Goal: Task Accomplishment & Management: Manage account settings

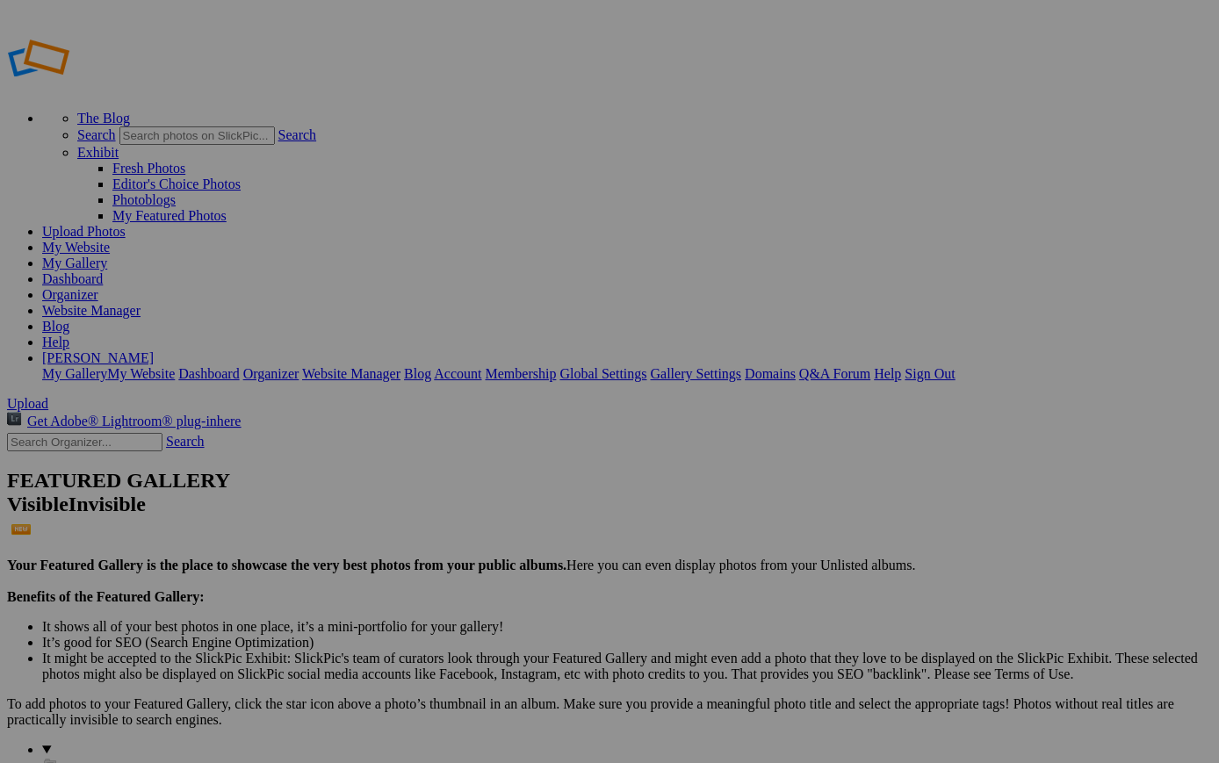
scroll to position [18, 0]
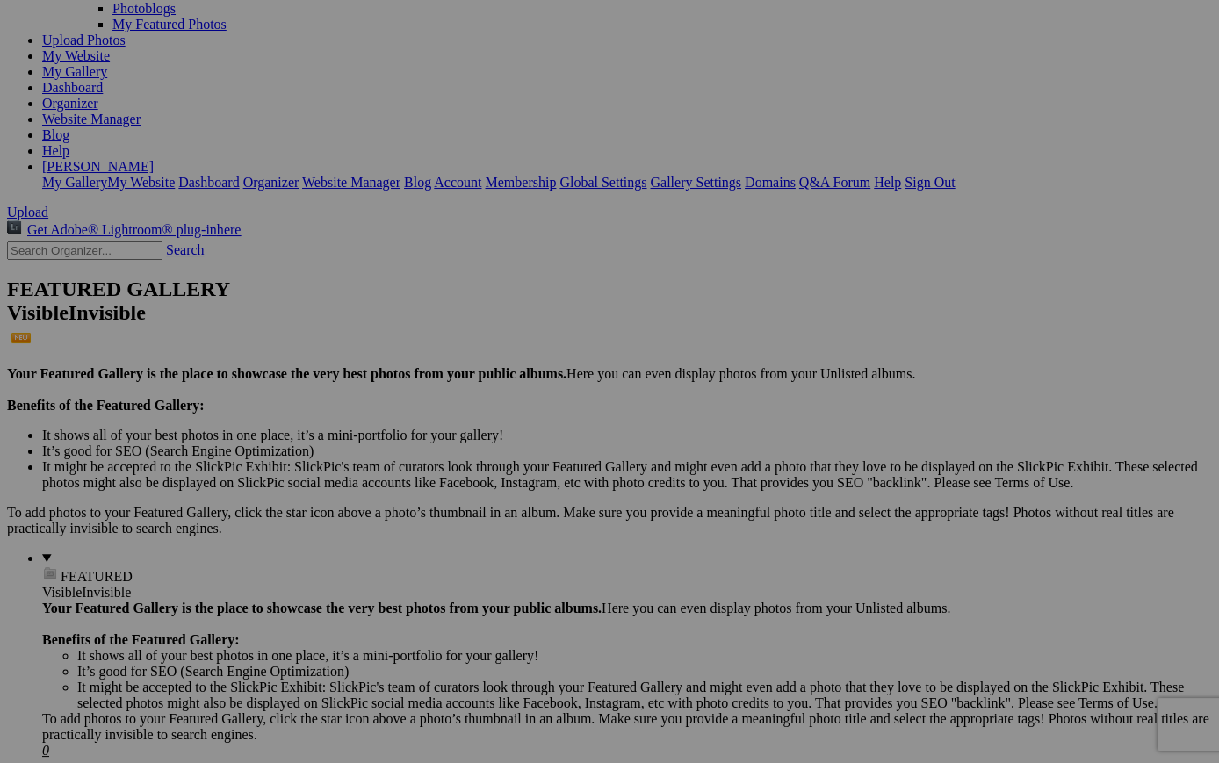
scroll to position [189, 0]
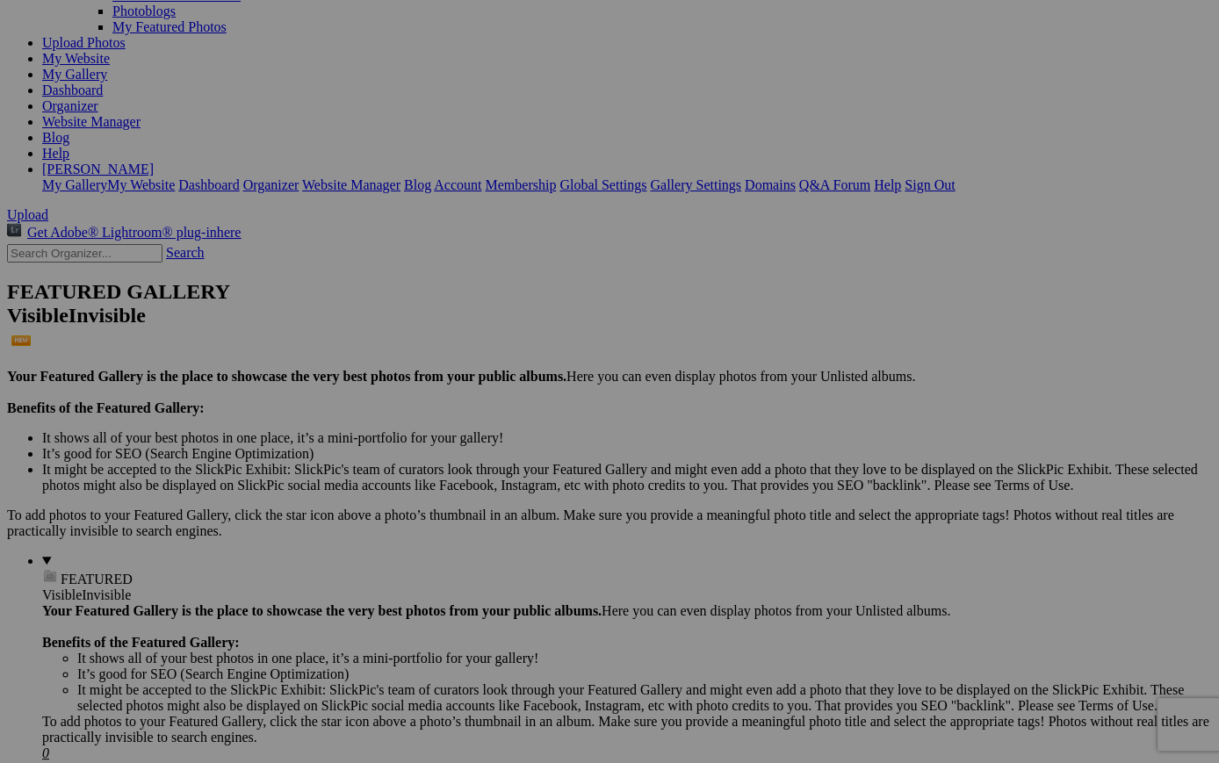
click at [0, 0] on div "Comments Photo Details" at bounding box center [0, 0] width 0 height 0
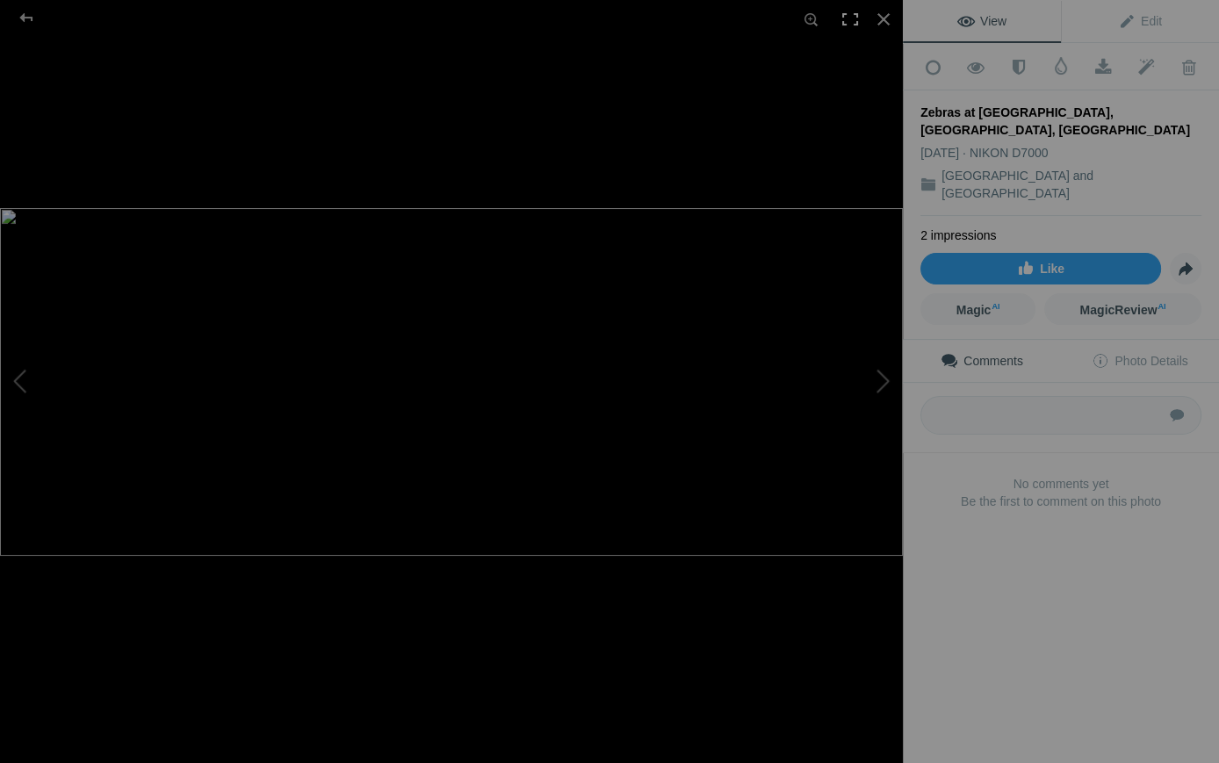
click at [848, 19] on div at bounding box center [850, 19] width 39 height 39
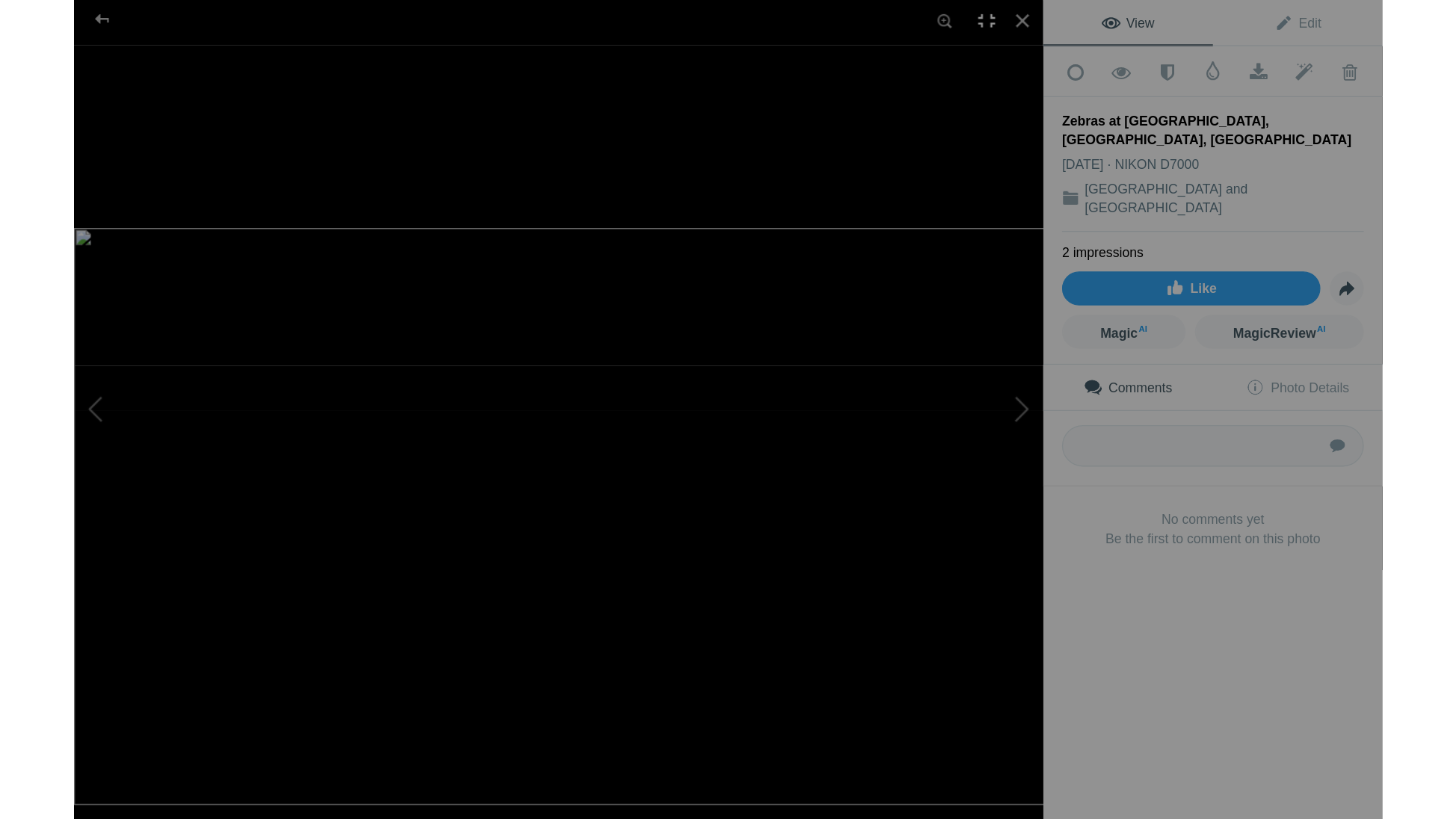
scroll to position [0, 0]
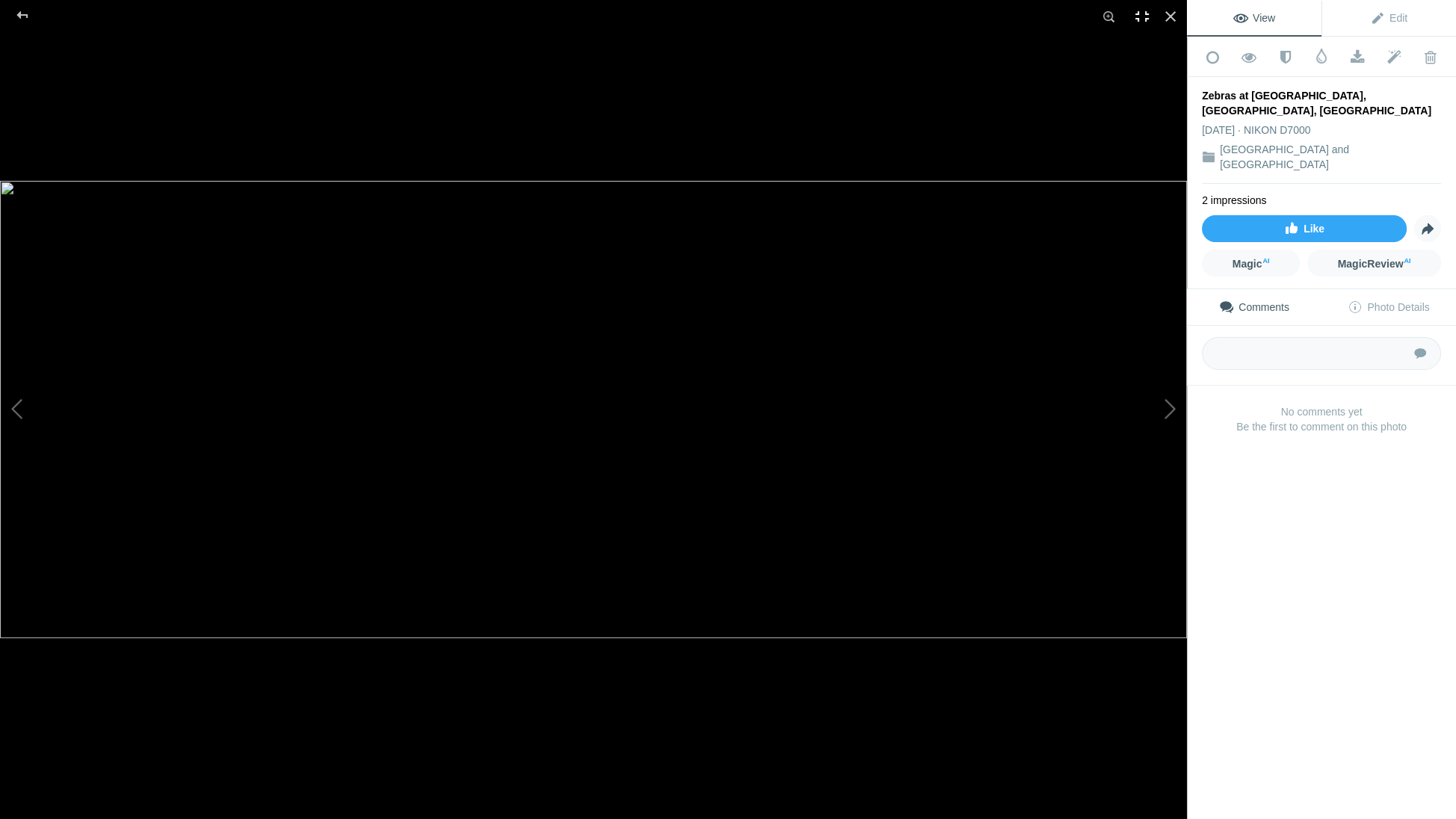
click at [1037, 15] on div at bounding box center [1142, 16] width 33 height 33
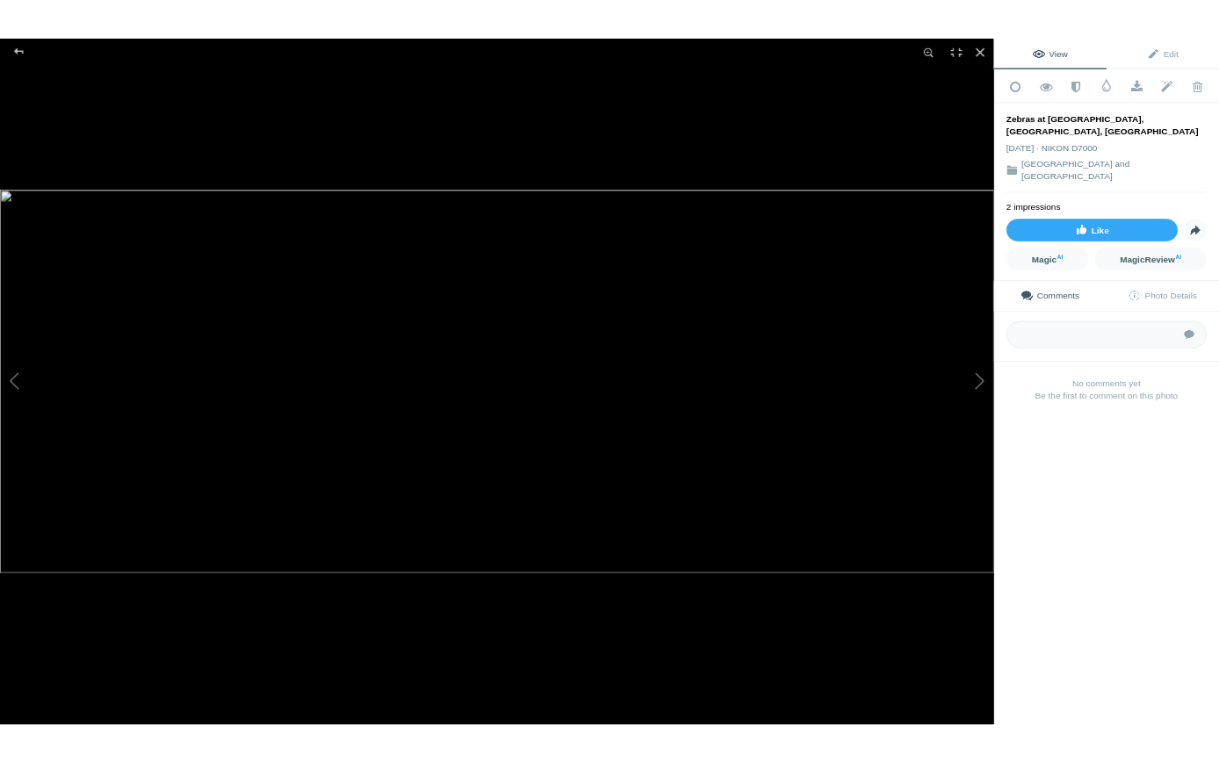
scroll to position [189, 0]
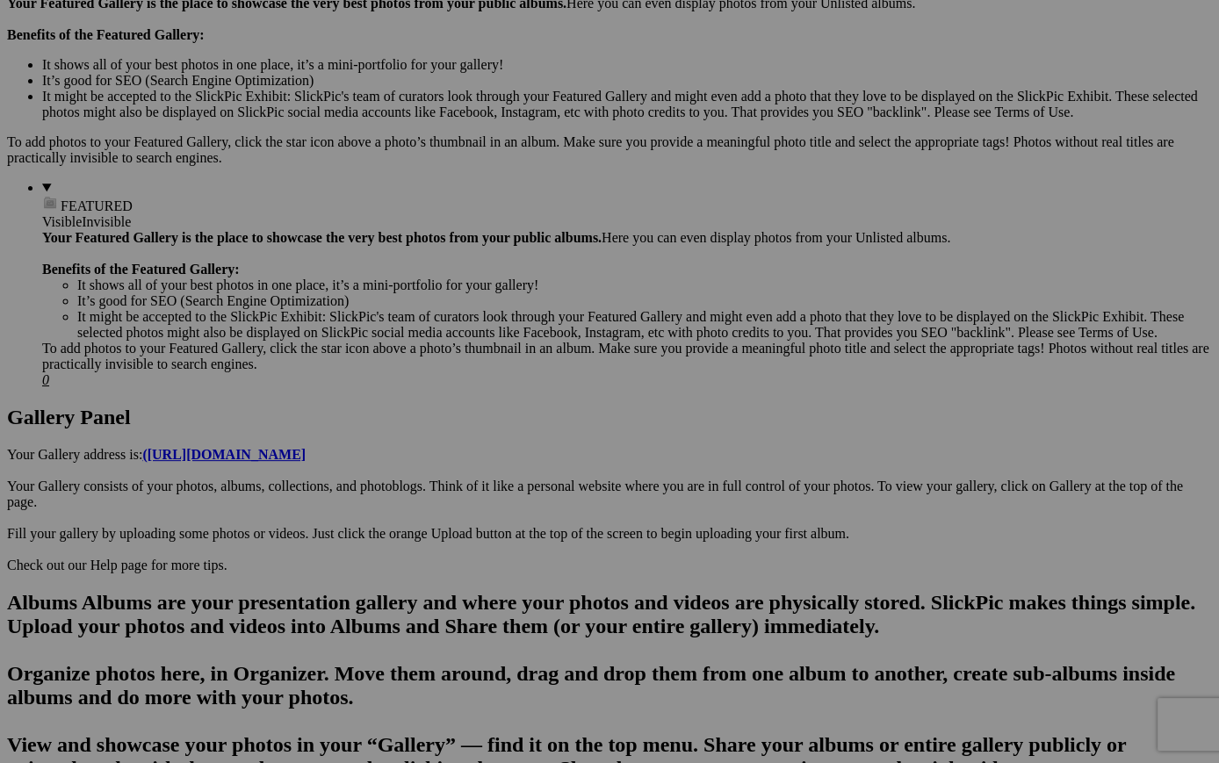
scroll to position [561, 0]
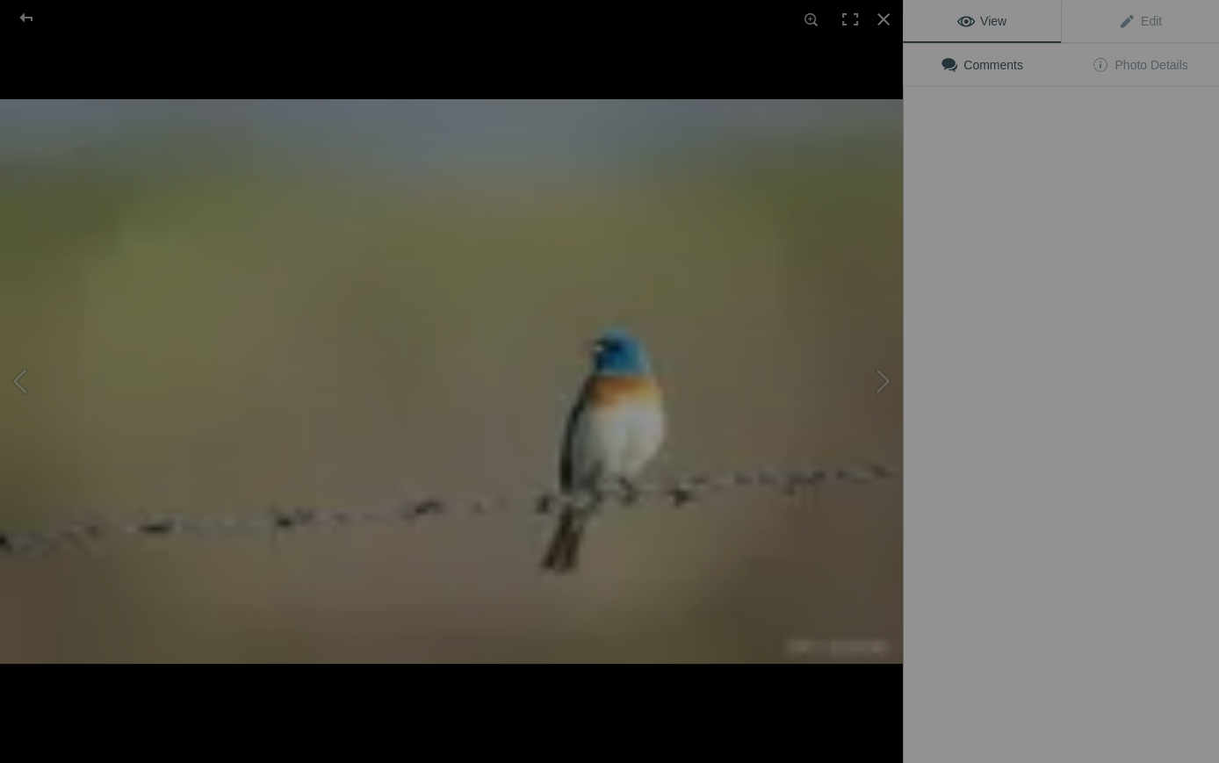
click at [643, 396] on img at bounding box center [451, 381] width 903 height 565
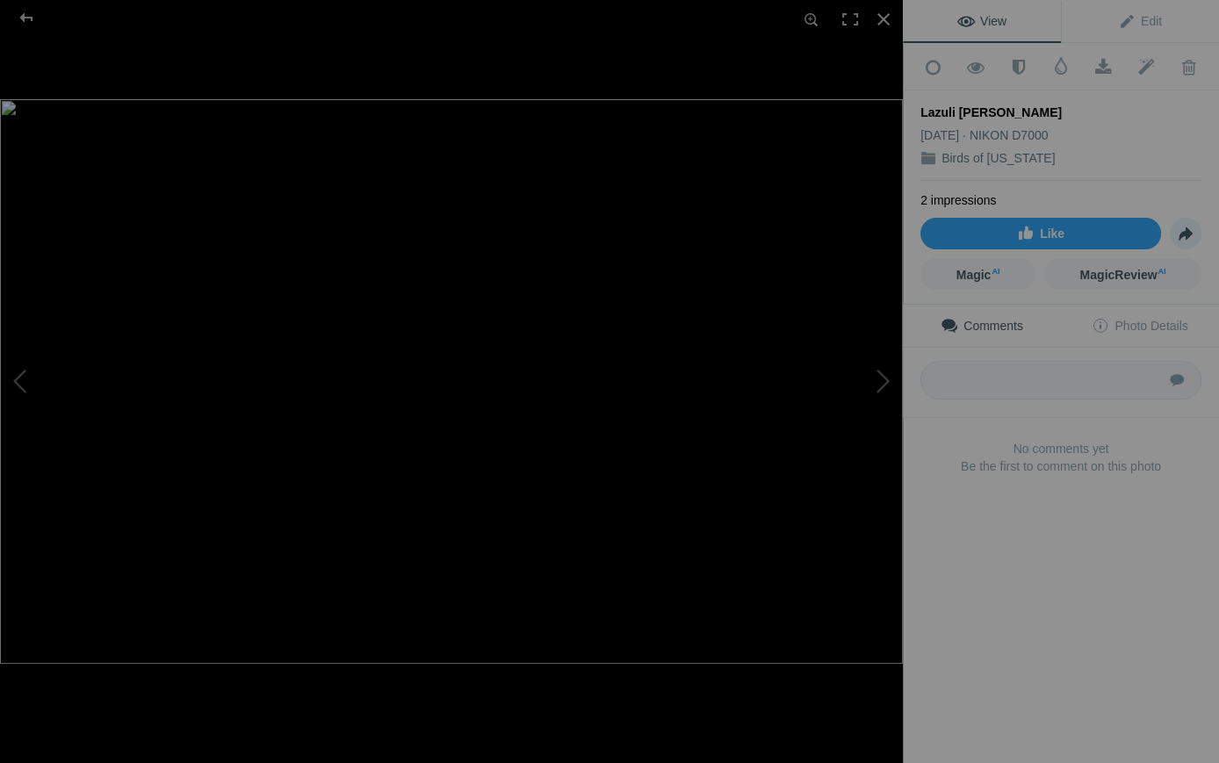
click at [1188, 228] on span "Share" at bounding box center [1185, 234] width 30 height 30
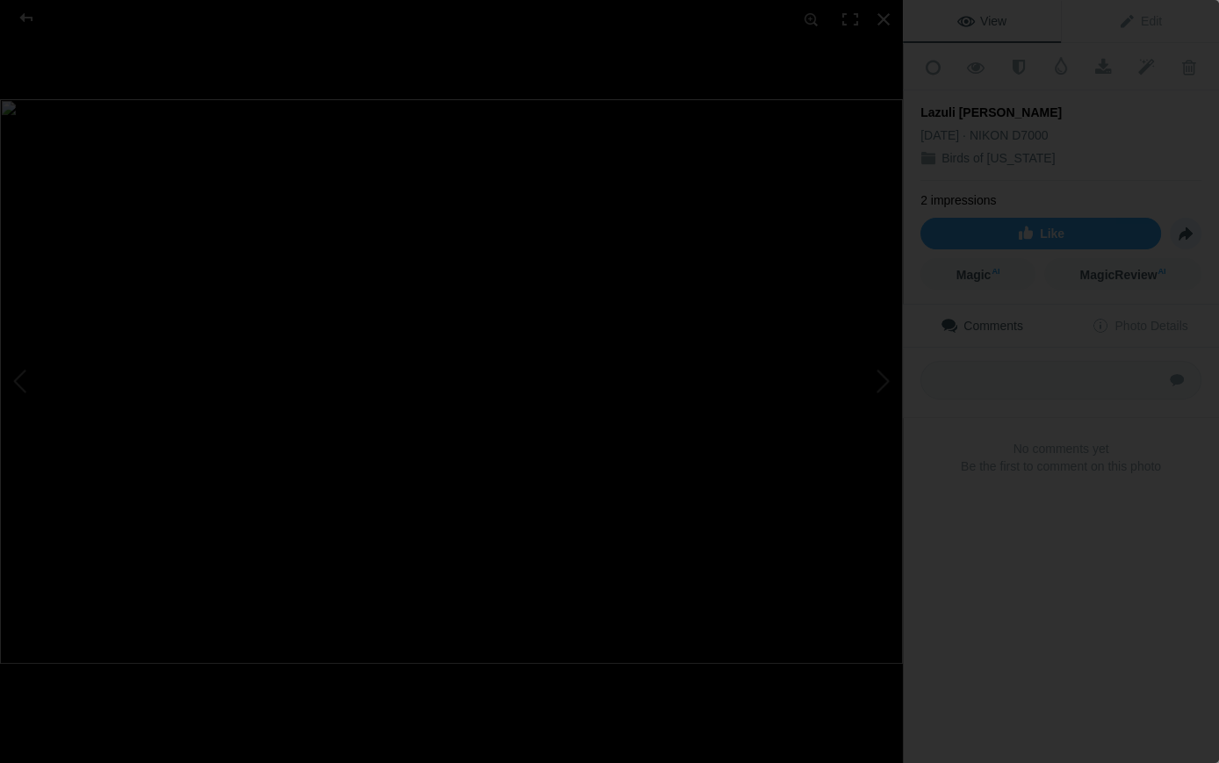
scroll to position [0, 0]
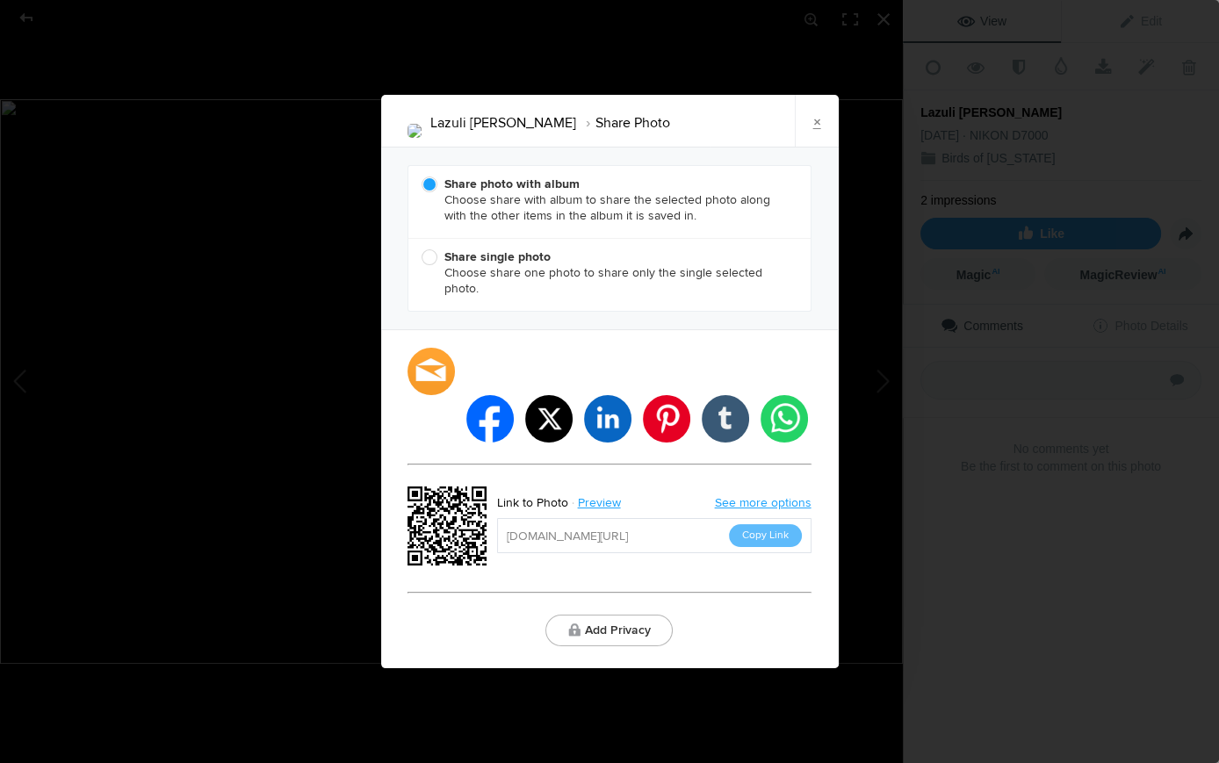
click at [817, 143] on link "×" at bounding box center [817, 121] width 44 height 53
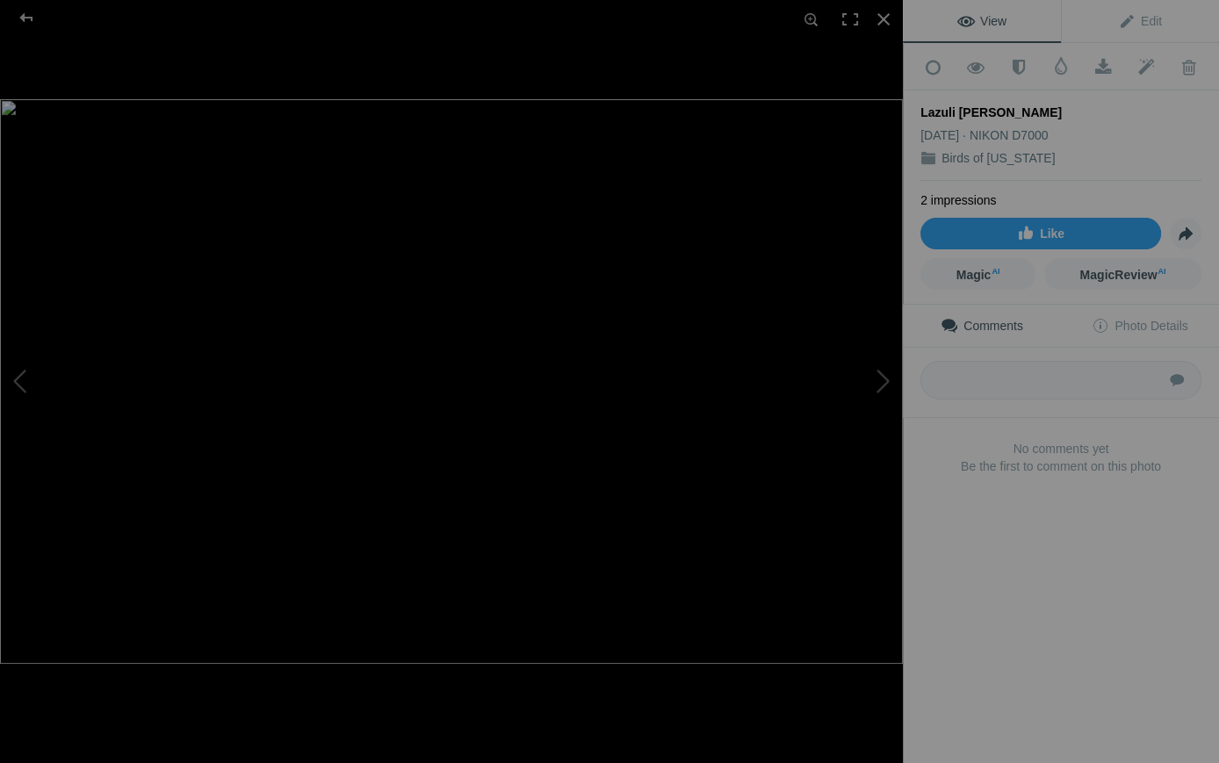
click at [983, 319] on span "Comments" at bounding box center [981, 326] width 83 height 14
click at [883, 18] on div at bounding box center [883, 19] width 39 height 39
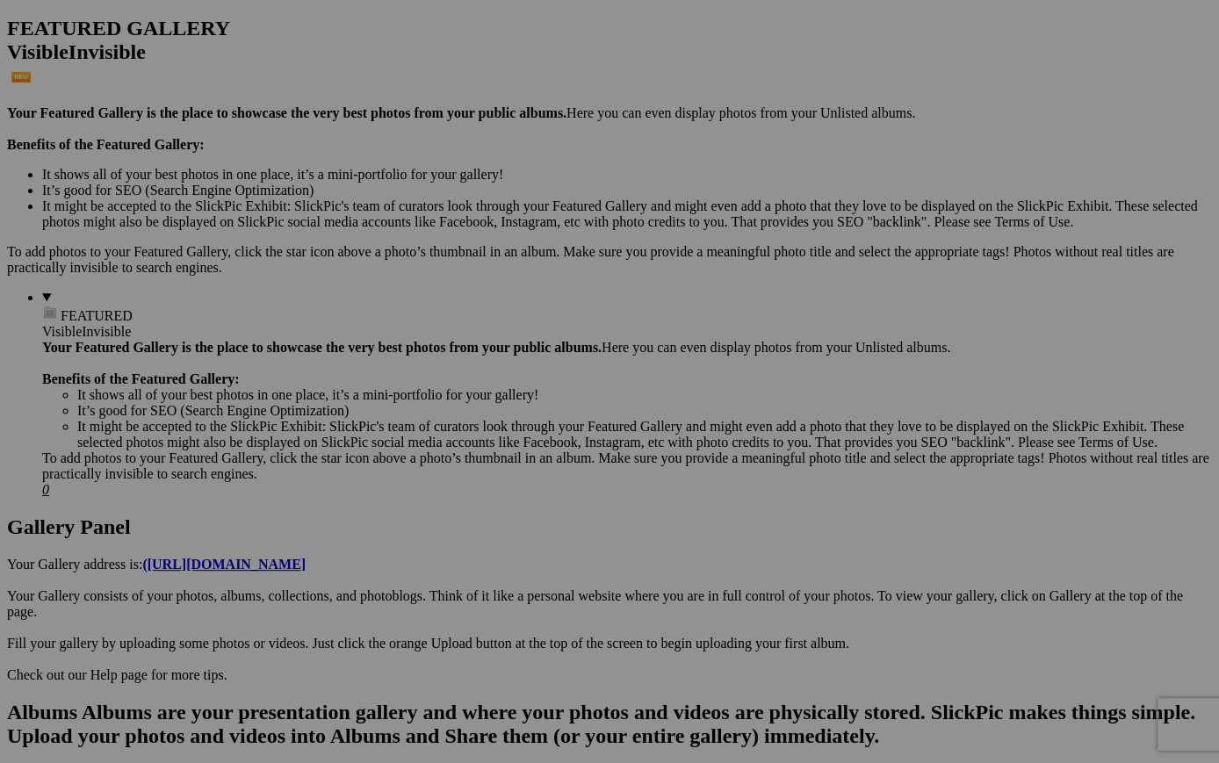
scroll to position [474, 0]
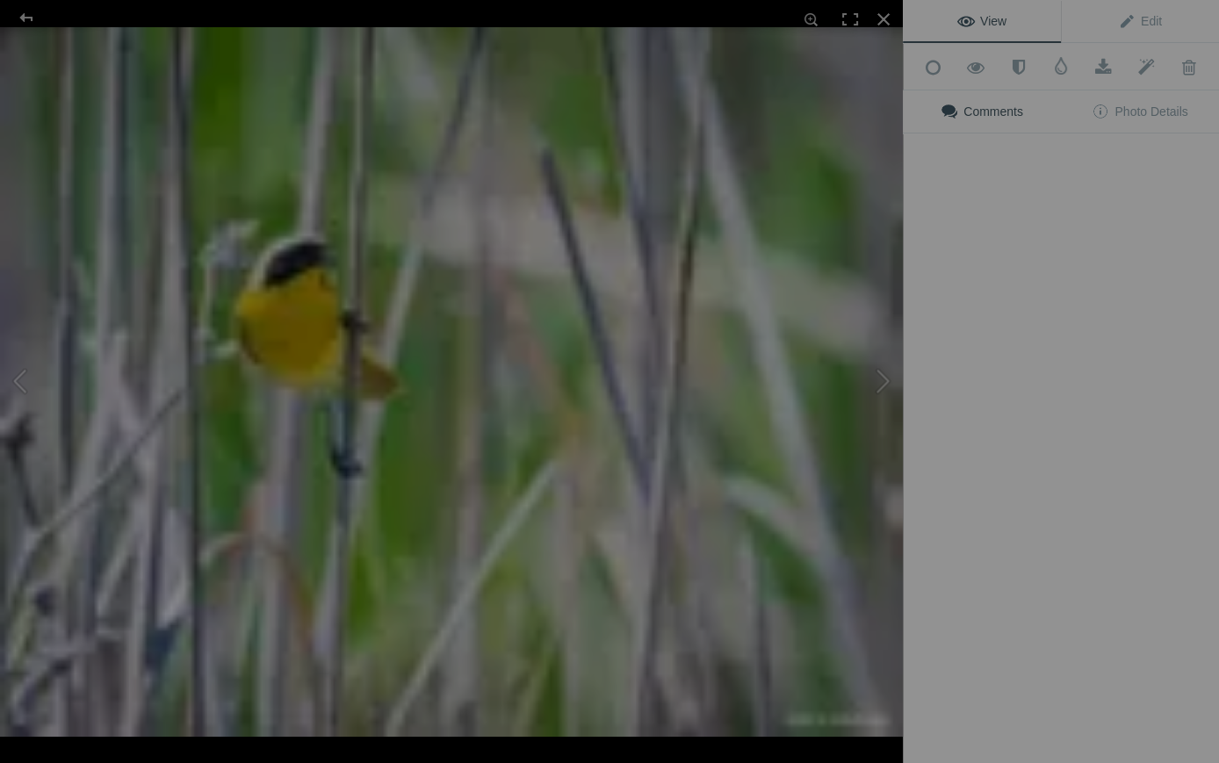
click at [637, 263] on img at bounding box center [451, 381] width 903 height 709
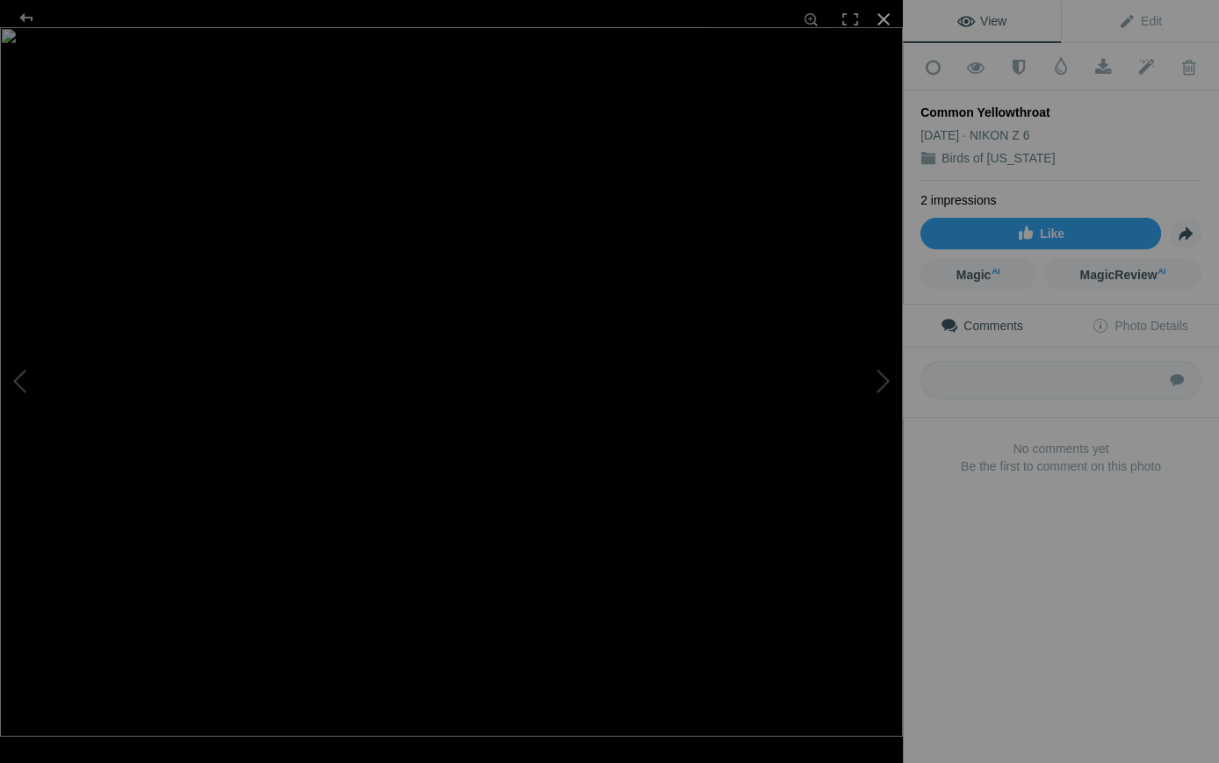
click at [882, 13] on div at bounding box center [883, 19] width 39 height 39
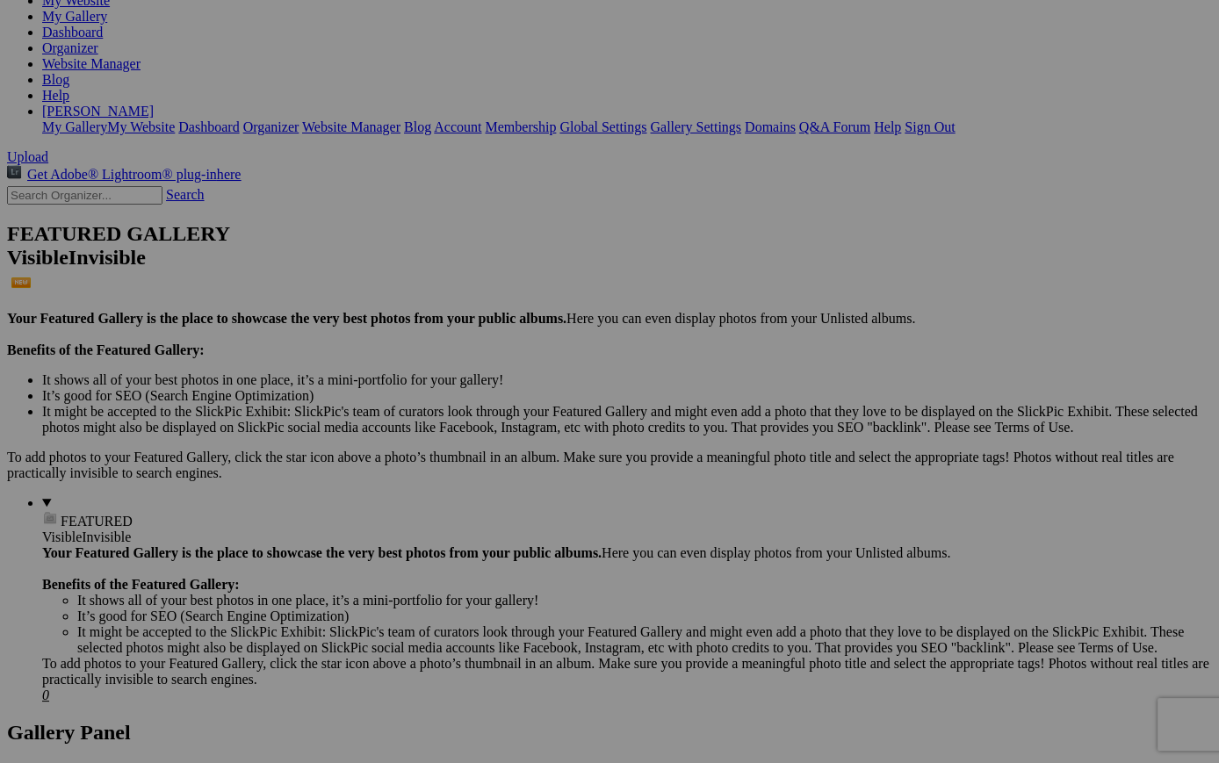
scroll to position [246, 0]
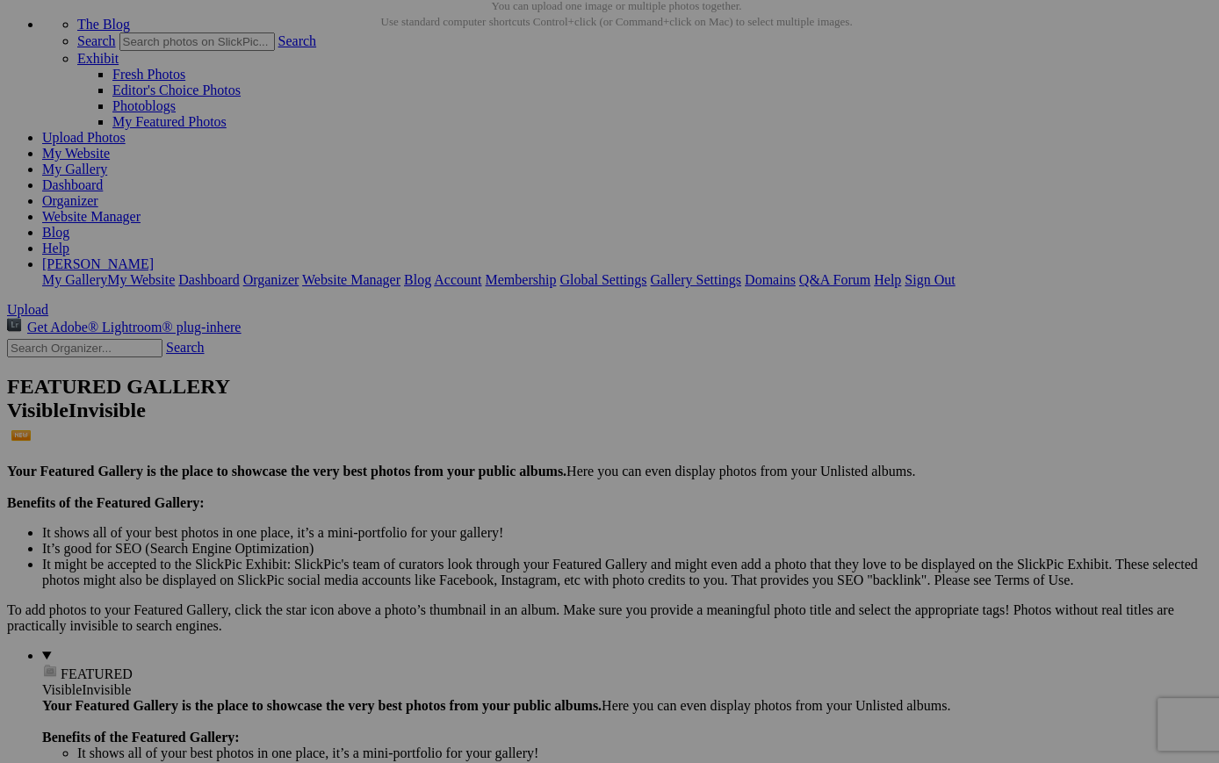
scroll to position [97, 0]
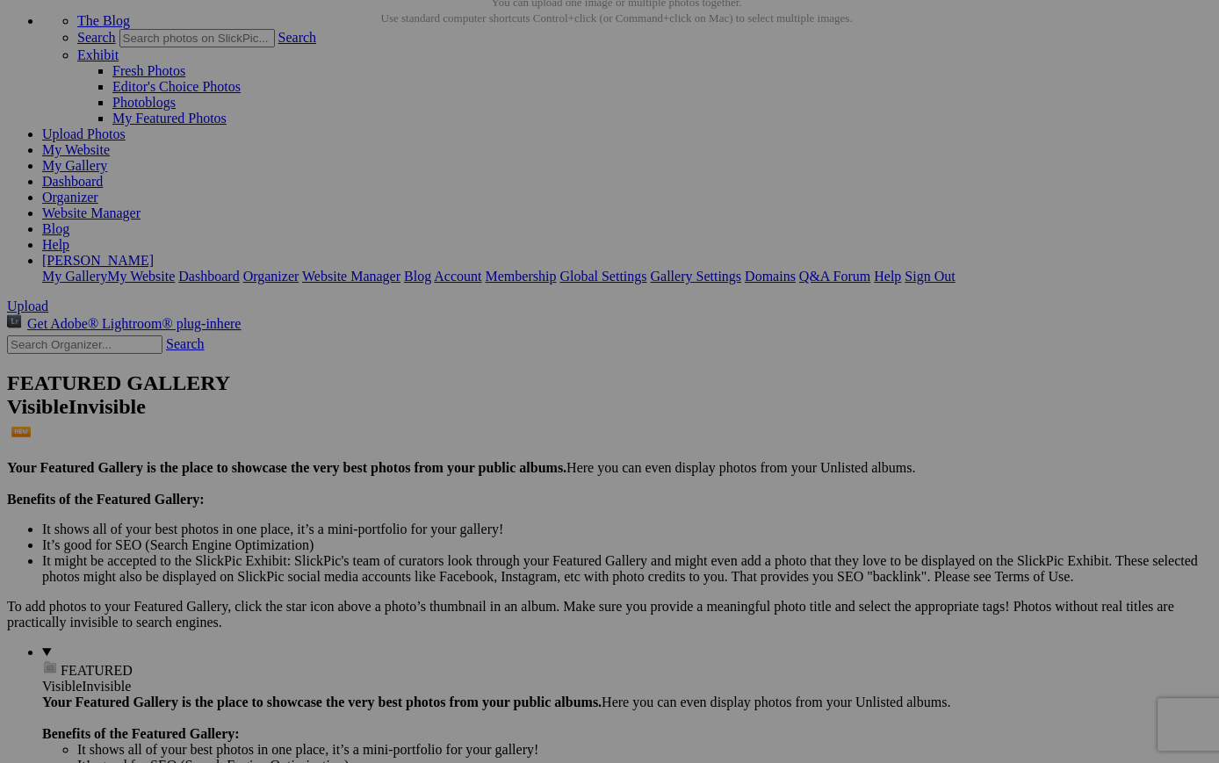
click at [465, 473] on span "Close" at bounding box center [450, 480] width 32 height 15
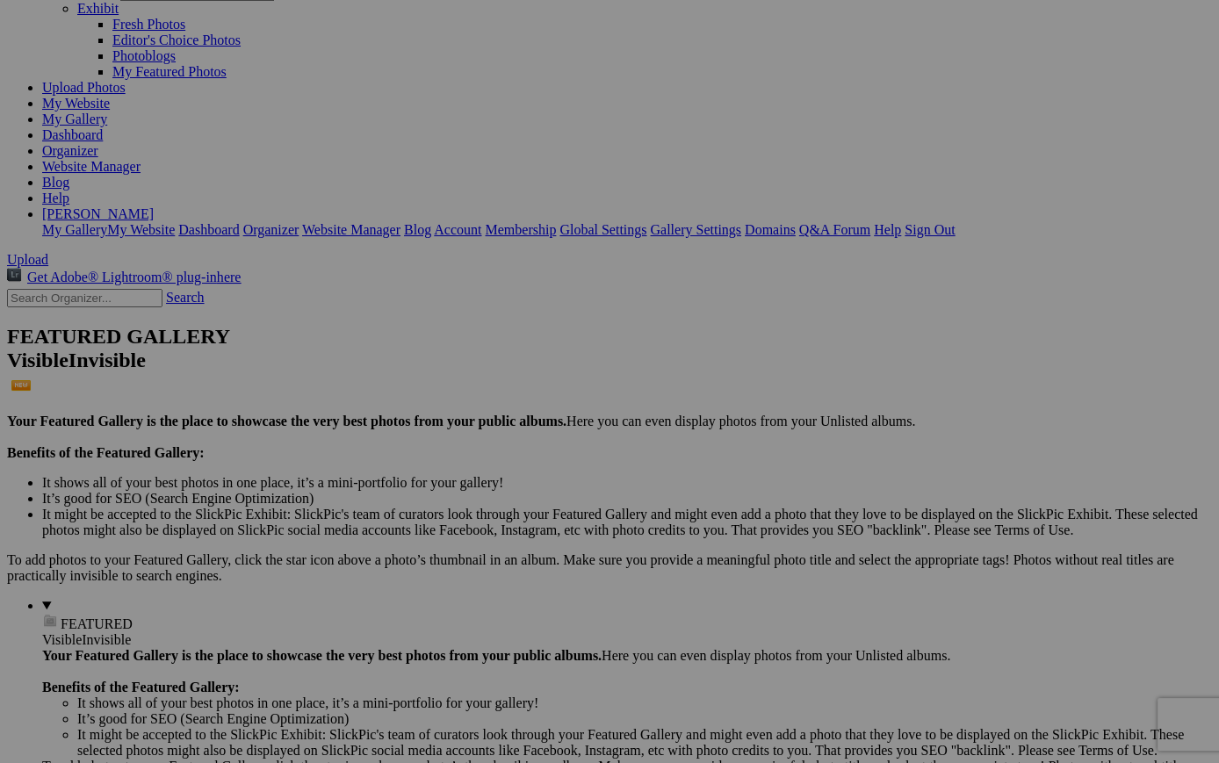
scroll to position [144, 0]
